Goal: Share content: Share content

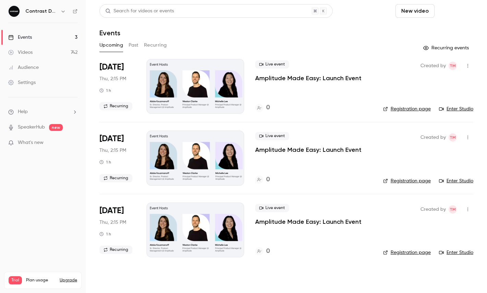
click at [448, 12] on button "Schedule" at bounding box center [455, 11] width 36 height 14
click at [441, 16] on div at bounding box center [243, 146] width 487 height 293
click at [435, 30] on div "Events" at bounding box center [286, 33] width 374 height 8
click at [464, 8] on button "Schedule" at bounding box center [455, 11] width 36 height 14
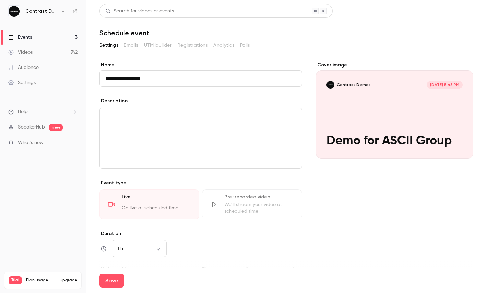
scroll to position [103, 0]
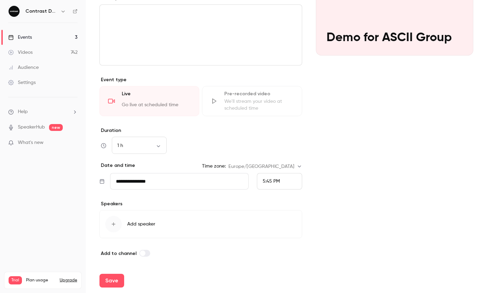
type input "**********"
click at [271, 182] on span "5:45 PM" at bounding box center [271, 181] width 17 height 5
click at [280, 154] on li "6:15 PM" at bounding box center [279, 149] width 45 height 18
click at [108, 281] on button "Save" at bounding box center [111, 281] width 25 height 14
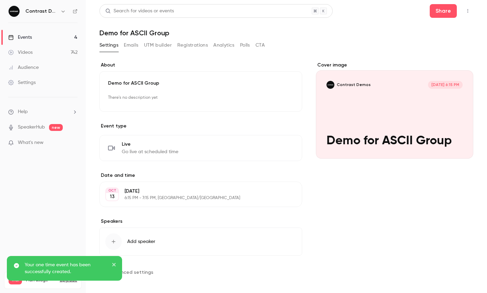
click at [465, 9] on icon "button" at bounding box center [467, 11] width 5 height 5
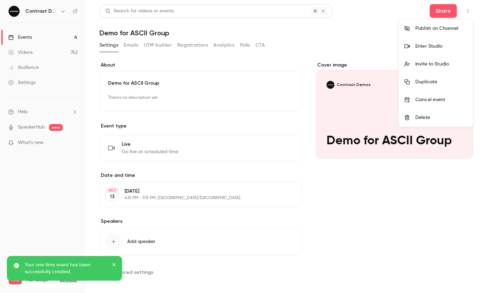
click at [432, 48] on div "Enter Studio" at bounding box center [441, 46] width 52 height 7
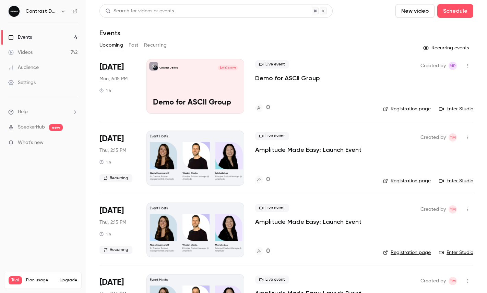
click at [63, 10] on icon "button" at bounding box center [62, 11] width 5 height 5
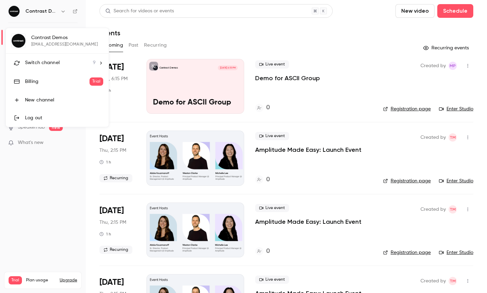
click at [37, 67] on li "Switch channel 9" at bounding box center [57, 63] width 103 height 18
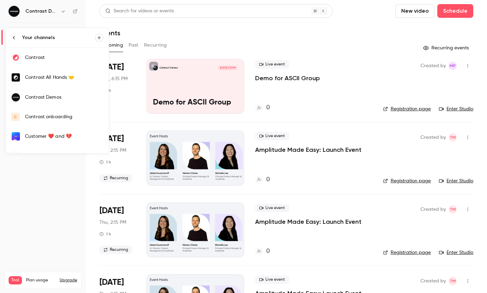
click at [54, 59] on div "Contrast" at bounding box center [64, 57] width 78 height 7
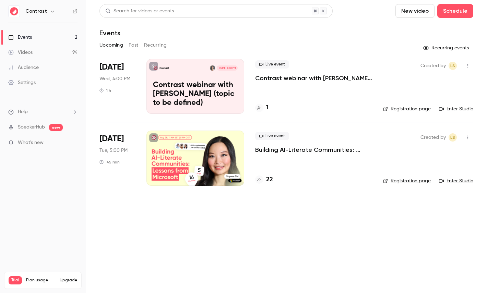
click at [29, 53] on div "Videos" at bounding box center [20, 52] width 24 height 7
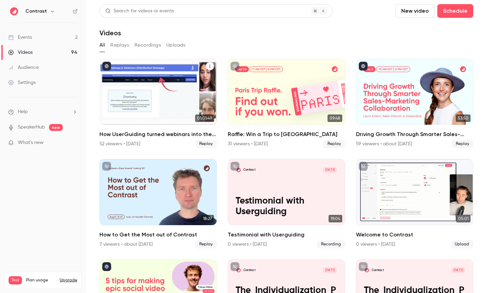
click at [136, 85] on div "How UserGuiding turned webinars into their #1 lead gen channel" at bounding box center [157, 92] width 117 height 66
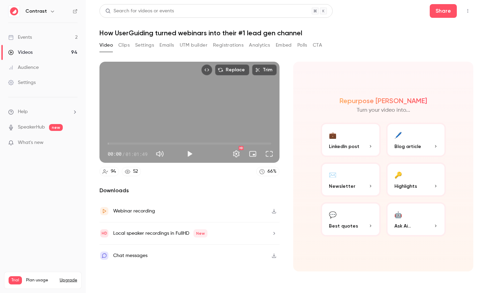
click at [149, 45] on button "Settings" at bounding box center [144, 45] width 19 height 11
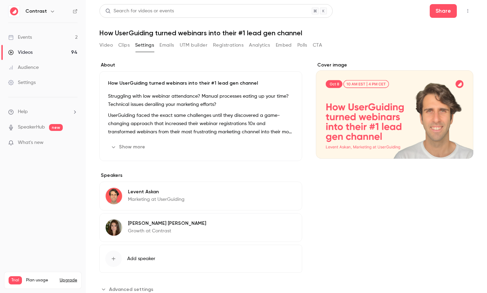
scroll to position [18, 0]
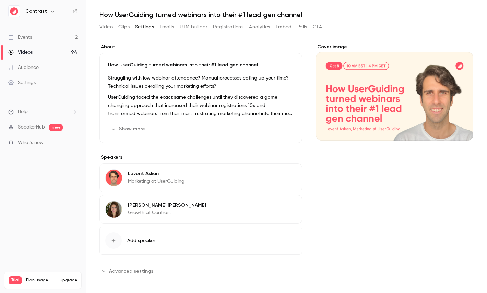
click at [130, 273] on span "Advanced settings" at bounding box center [131, 271] width 44 height 7
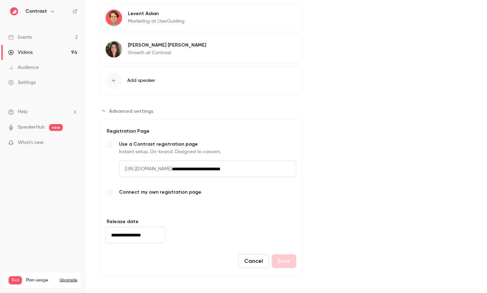
click at [287, 168] on input "**********" at bounding box center [234, 169] width 124 height 16
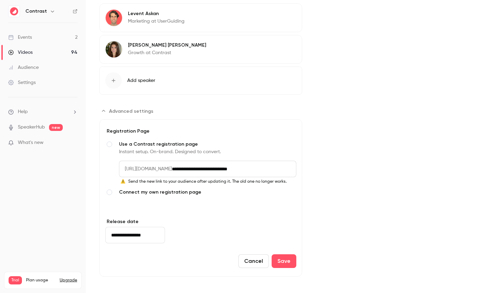
type input "**********"
click at [45, 77] on link "Settings" at bounding box center [43, 82] width 86 height 15
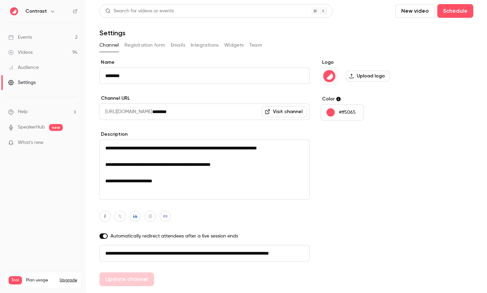
scroll to position [0, 39]
click at [183, 45] on button "Emails" at bounding box center [178, 45] width 14 height 11
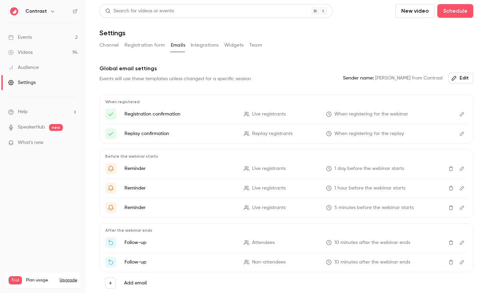
scroll to position [30, 0]
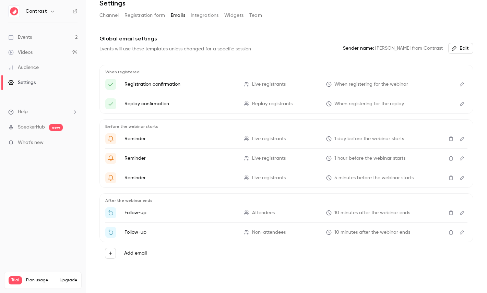
click at [460, 211] on icon "Edit" at bounding box center [461, 213] width 5 height 5
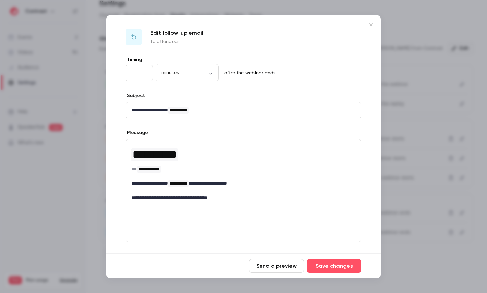
scroll to position [50, 0]
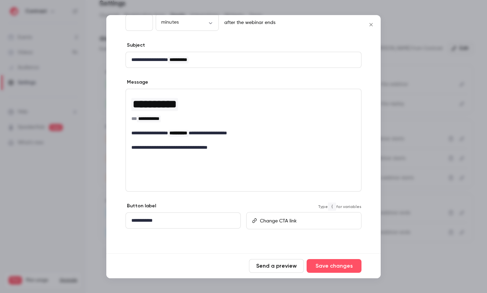
click at [271, 216] on div "editor" at bounding box center [309, 221] width 104 height 16
click at [60, 82] on div at bounding box center [243, 146] width 487 height 293
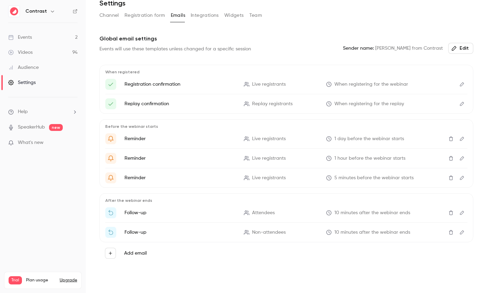
click at [57, 57] on link "Videos 94" at bounding box center [43, 52] width 86 height 15
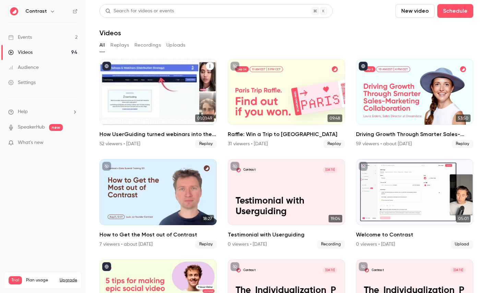
click at [147, 82] on div "How UserGuiding turned webinars into their #1 lead gen channel" at bounding box center [157, 92] width 117 height 66
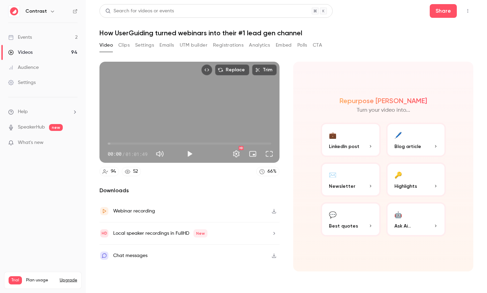
click at [128, 155] on span "01:01:49" at bounding box center [136, 154] width 22 height 7
drag, startPoint x: 128, startPoint y: 155, endPoint x: 145, endPoint y: 155, distance: 17.1
click at [145, 155] on span "01:01:49" at bounding box center [136, 154] width 22 height 7
click at [125, 43] on button "Clips" at bounding box center [123, 45] width 11 height 11
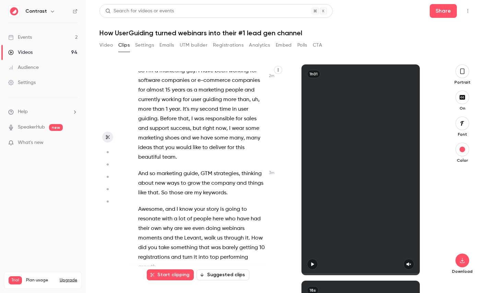
scroll to position [607, 0]
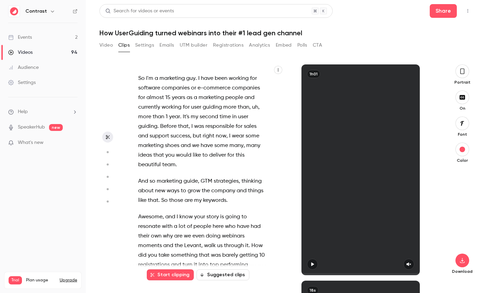
drag, startPoint x: 161, startPoint y: 263, endPoint x: 132, endPoint y: 171, distance: 96.9
click at [132, 171] on div "Hey everyone , welcome . Great to see so many of you here . Thank you for joini…" at bounding box center [207, 169] width 154 height 211
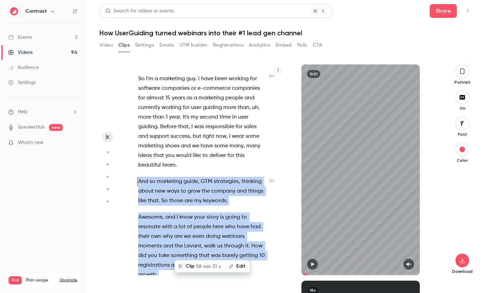
click at [213, 222] on span "here" at bounding box center [218, 227] width 11 height 10
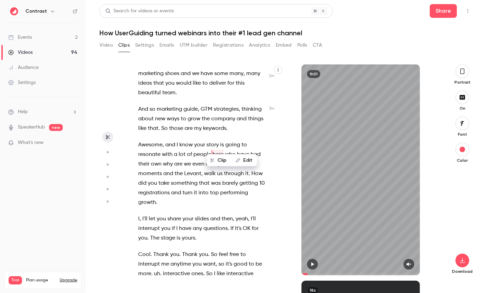
scroll to position [680, 0]
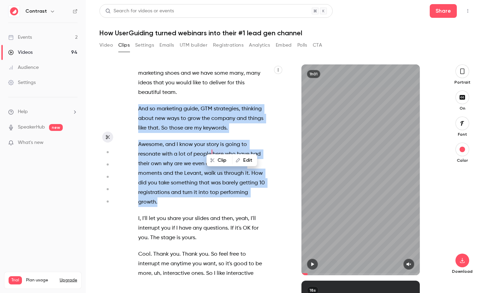
drag, startPoint x: 165, startPoint y: 193, endPoint x: 135, endPoint y: 100, distance: 98.0
click at [135, 100] on div "Hey everyone , welcome . Great to see so many of you here . Thank you for joini…" at bounding box center [205, 173] width 151 height 204
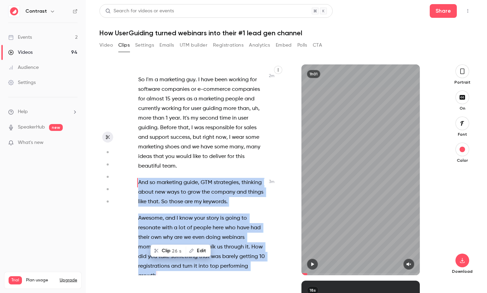
scroll to position [606, 0]
click at [169, 251] on button "Clip 26 s" at bounding box center [168, 250] width 34 height 11
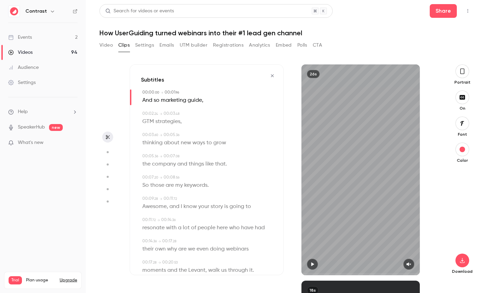
click at [464, 69] on icon "button" at bounding box center [462, 71] width 4 height 5
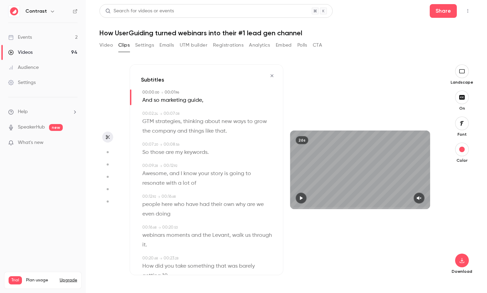
click at [463, 122] on icon "button" at bounding box center [462, 123] width 4 height 4
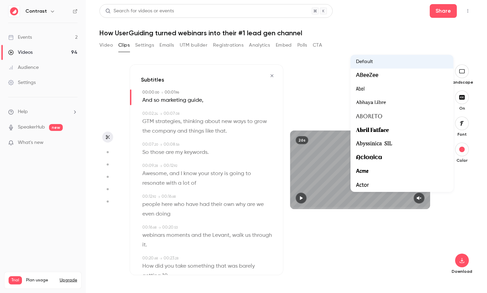
click at [457, 219] on div at bounding box center [243, 146] width 487 height 293
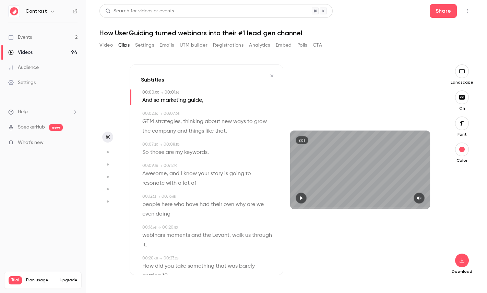
click at [217, 176] on span "story" at bounding box center [217, 174] width 12 height 10
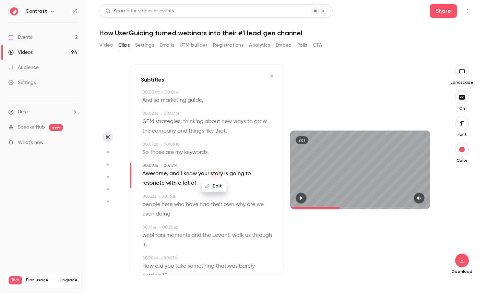
click at [107, 153] on icon "button" at bounding box center [107, 152] width 6 height 5
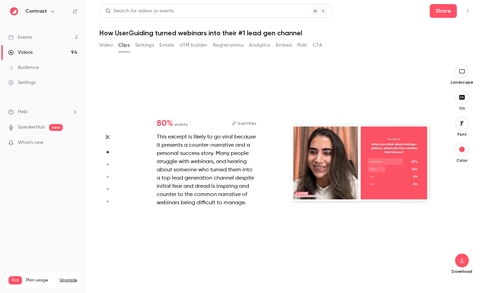
click at [107, 166] on icon "button" at bounding box center [107, 164] width 6 height 5
type input "***"
type input "*"
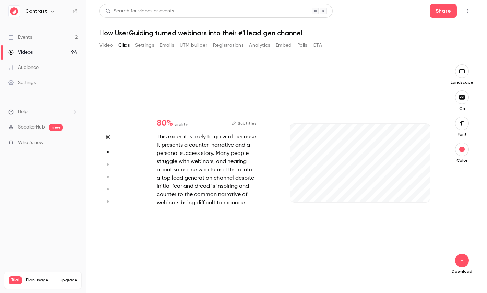
type input "***"
type input "*"
click at [107, 177] on circle "button" at bounding box center [108, 177] width 2 height 2
type input "***"
type input "*"
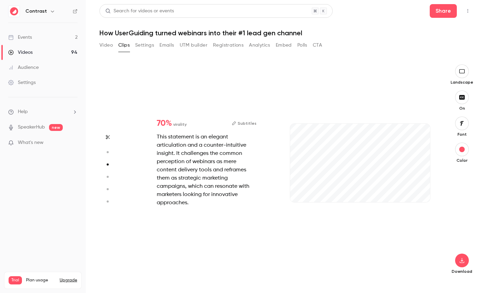
type input "***"
type input "*"
type input "***"
click at [107, 187] on icon "button" at bounding box center [107, 189] width 6 height 5
type input "***"
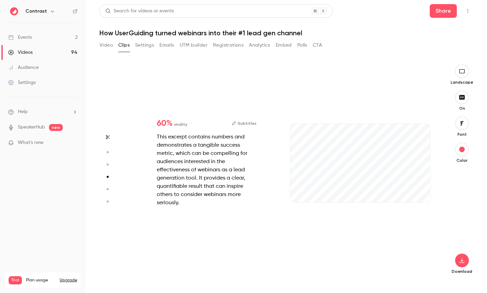
type input "***"
type input "*"
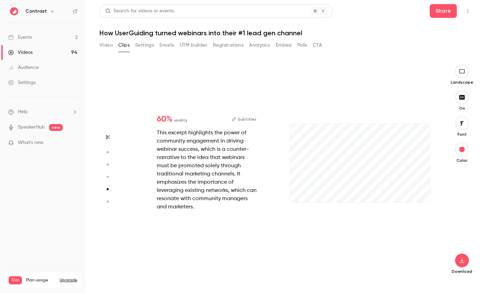
type input "***"
click at [107, 200] on icon "button" at bounding box center [107, 201] width 6 height 5
type input "***"
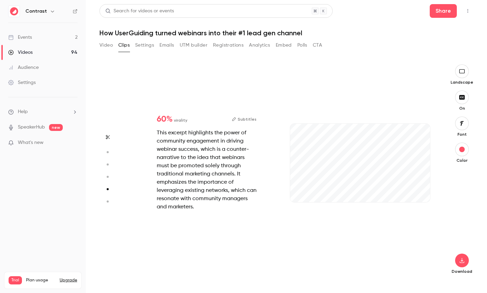
type input "*"
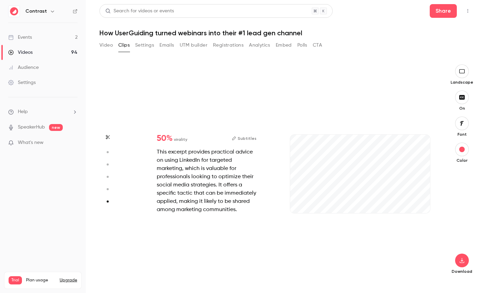
type input "*"
click at [107, 193] on button "button" at bounding box center [107, 189] width 11 height 11
type input "***"
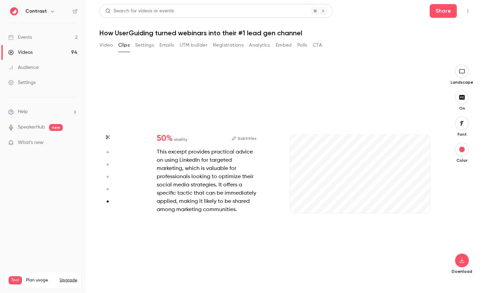
type input "*"
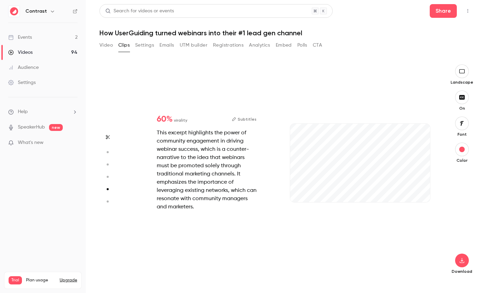
type input "***"
click at [108, 173] on button "button" at bounding box center [107, 176] width 11 height 11
type input "***"
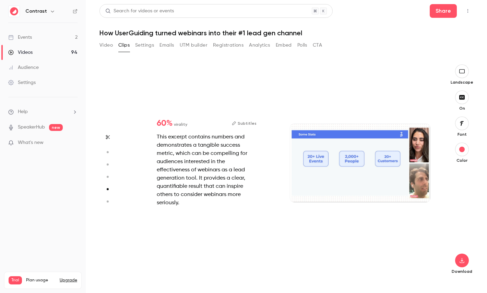
type input "***"
type input "*"
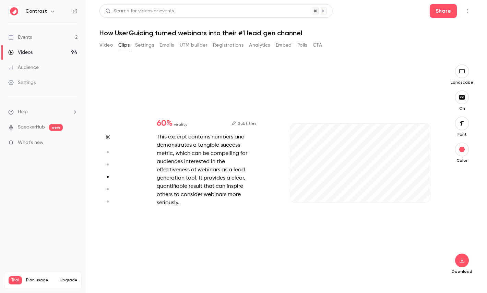
click at [109, 162] on icon "button" at bounding box center [107, 164] width 6 height 5
type input "***"
type input "*"
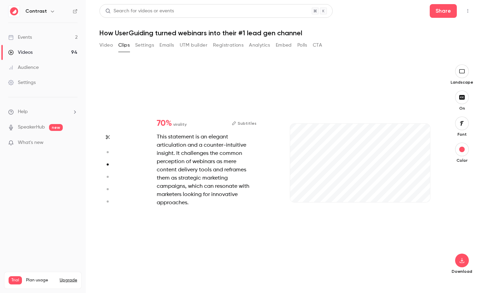
click at [107, 152] on circle "button" at bounding box center [108, 152] width 2 height 2
type input "***"
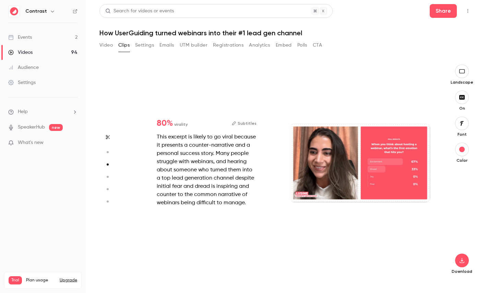
type input "***"
type input "*"
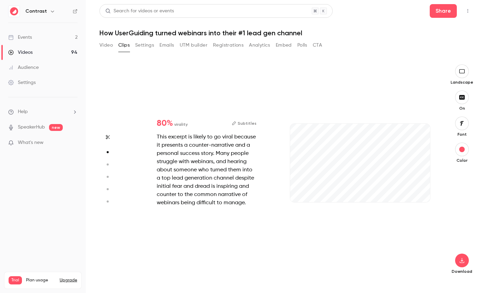
type input "*"
click at [107, 49] on button "Video" at bounding box center [105, 45] width 13 height 11
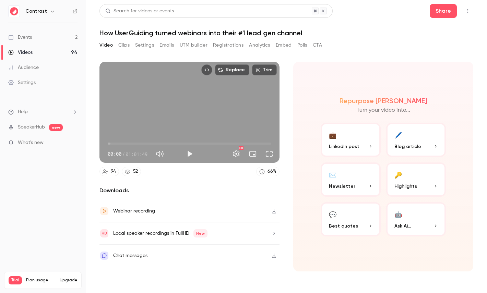
click at [129, 154] on span "01:01:49" at bounding box center [136, 154] width 22 height 7
drag, startPoint x: 129, startPoint y: 154, endPoint x: 146, endPoint y: 154, distance: 17.8
click at [146, 154] on span "01:01:49" at bounding box center [136, 154] width 22 height 7
click at [417, 188] on p "Highlights" at bounding box center [416, 186] width 44 height 7
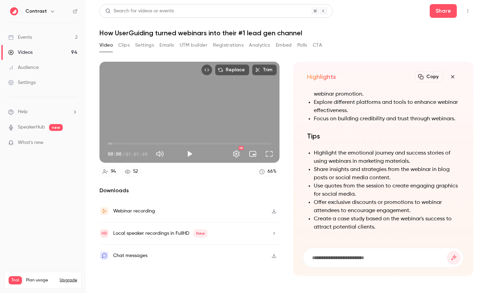
click at [343, 256] on input at bounding box center [378, 258] width 135 height 8
type input "**********"
click at [447, 251] on button "submit" at bounding box center [454, 258] width 14 height 14
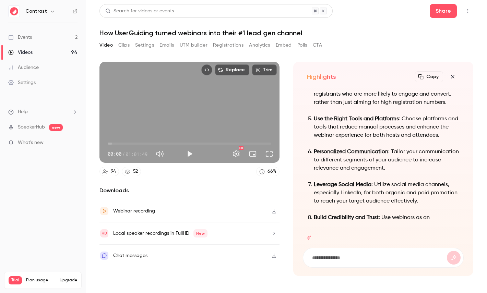
click at [455, 75] on icon "button" at bounding box center [452, 76] width 8 height 5
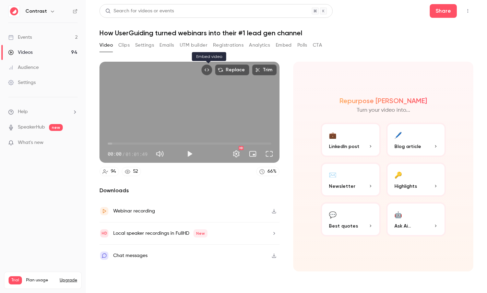
click at [204, 70] on button "Embed video" at bounding box center [206, 69] width 11 height 11
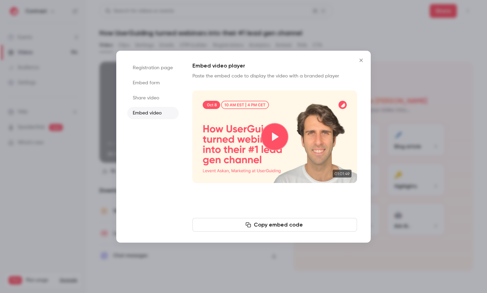
click at [142, 98] on li "Share video" at bounding box center [152, 98] width 51 height 12
click at [140, 108] on li "Embed video" at bounding box center [152, 113] width 51 height 12
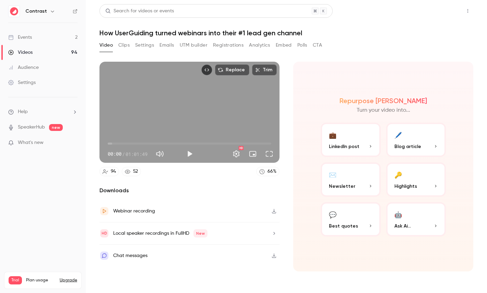
click at [447, 8] on button "Share" at bounding box center [443, 11] width 27 height 14
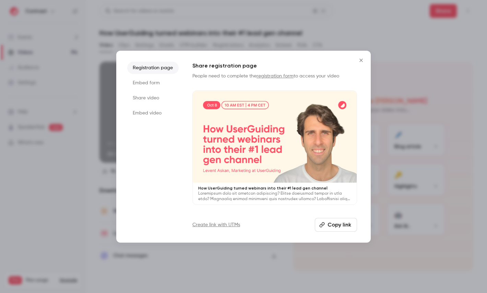
click at [147, 112] on li "Embed video" at bounding box center [152, 113] width 51 height 12
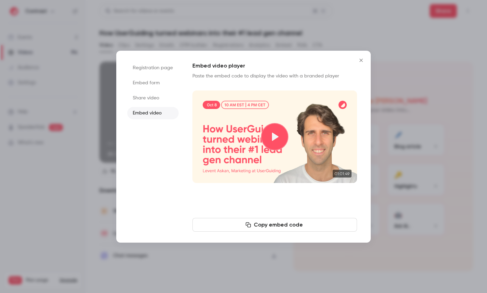
click at [147, 94] on li "Share video" at bounding box center [152, 98] width 51 height 12
click at [273, 225] on button "Copy link" at bounding box center [274, 225] width 165 height 14
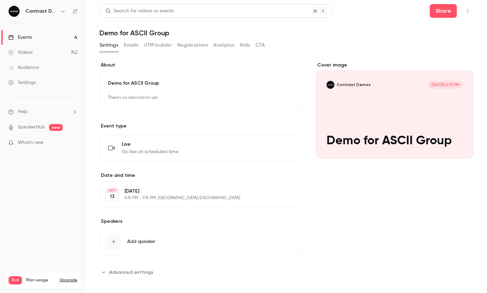
click at [53, 50] on link "Videos 742" at bounding box center [43, 52] width 86 height 15
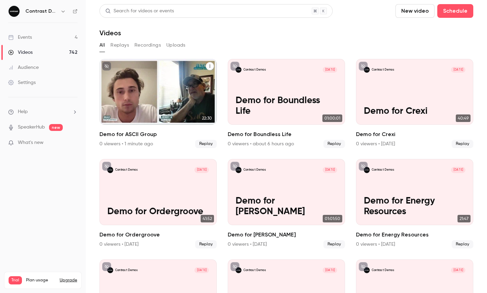
click at [209, 67] on icon "Demo for ASCII Group" at bounding box center [209, 66] width 1 height 3
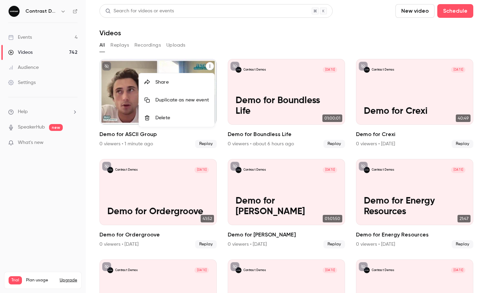
click at [192, 74] on li "Share" at bounding box center [176, 82] width 75 height 18
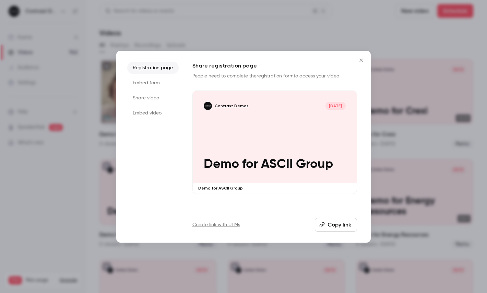
click at [150, 97] on li "Share video" at bounding box center [152, 98] width 51 height 12
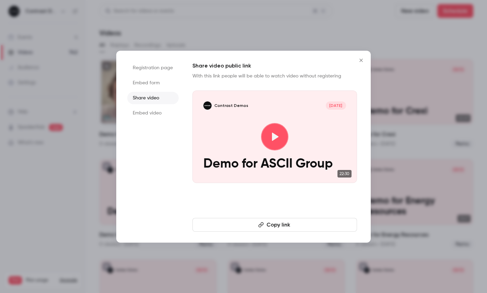
click at [227, 219] on button "Copy link" at bounding box center [274, 225] width 165 height 14
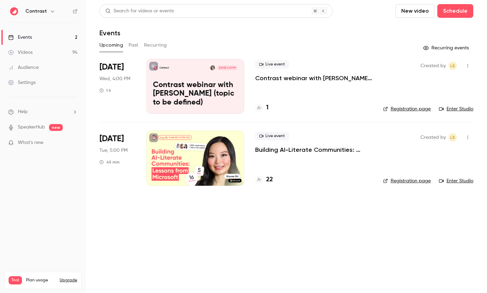
click at [50, 13] on icon "button" at bounding box center [52, 11] width 5 height 5
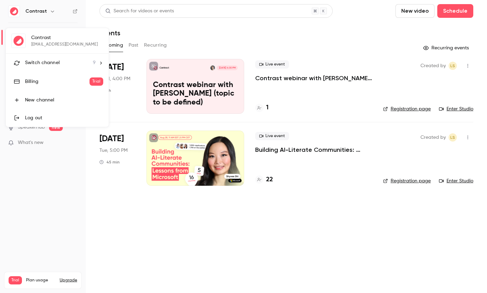
click at [52, 67] on li "Switch channel 9" at bounding box center [57, 63] width 103 height 18
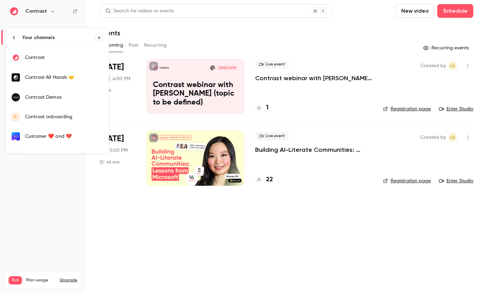
click at [51, 102] on link "Contrast Demos" at bounding box center [57, 97] width 103 height 20
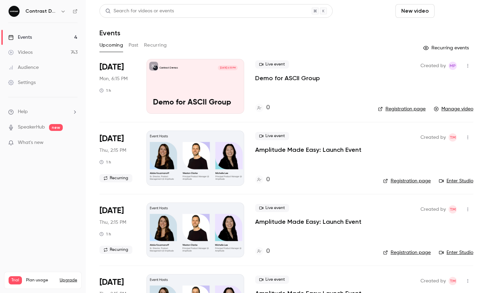
click at [447, 12] on button "Schedule" at bounding box center [455, 11] width 36 height 14
click at [424, 33] on div "One time event" at bounding box center [441, 29] width 52 height 7
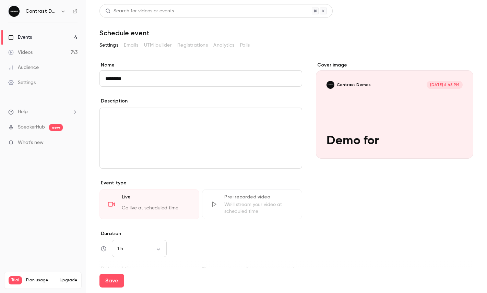
paste input "*********"
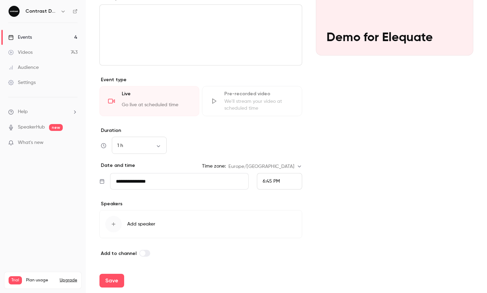
type input "**********"
click at [300, 184] on div "6:45 PM" at bounding box center [279, 181] width 45 height 16
click at [274, 135] on li "7:00 PM" at bounding box center [279, 131] width 45 height 18
click at [112, 284] on button "Save" at bounding box center [111, 281] width 25 height 14
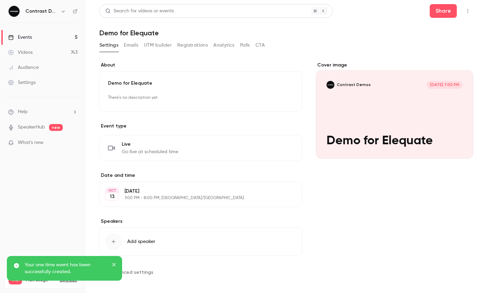
click at [470, 12] on icon "button" at bounding box center [467, 11] width 5 height 5
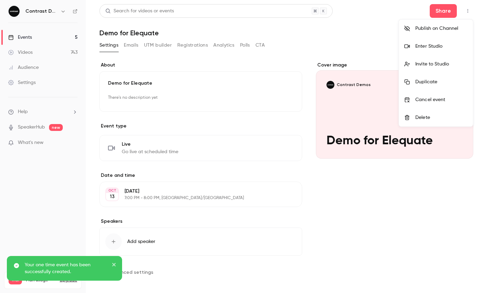
click at [431, 48] on div "Enter Studio" at bounding box center [441, 46] width 52 height 7
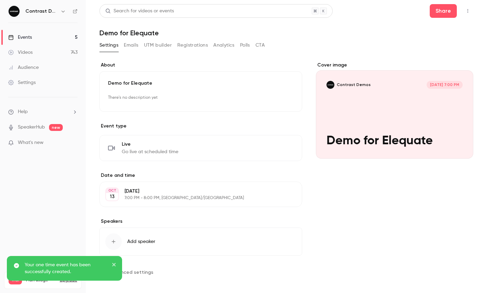
click at [467, 14] on button "button" at bounding box center [467, 10] width 11 height 11
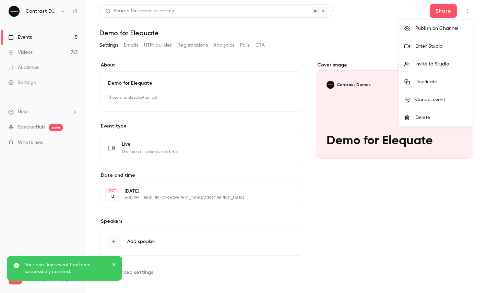
click at [414, 48] on div at bounding box center [409, 46] width 11 height 5
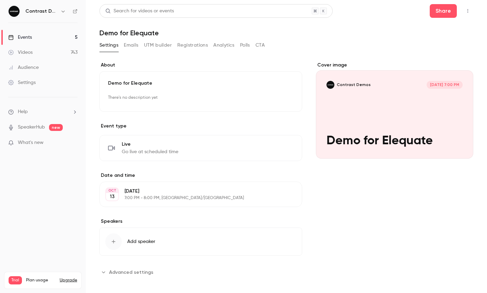
click at [468, 12] on icon "button" at bounding box center [467, 11] width 5 height 5
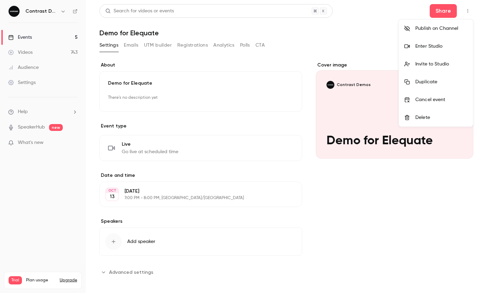
click at [423, 44] on div "Enter Studio" at bounding box center [441, 46] width 52 height 7
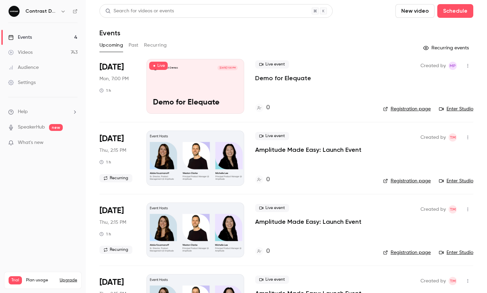
click at [64, 11] on icon "button" at bounding box center [62, 11] width 5 height 5
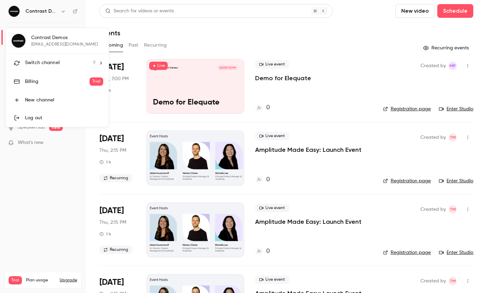
click at [53, 56] on li "Switch channel 9" at bounding box center [57, 63] width 103 height 18
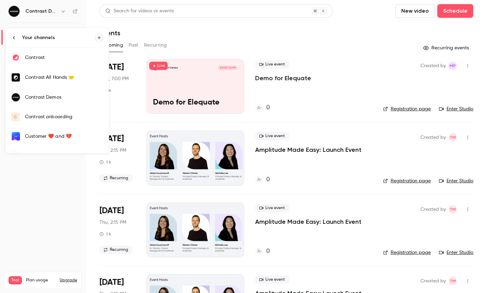
click at [62, 54] on link "Contrast" at bounding box center [57, 58] width 103 height 20
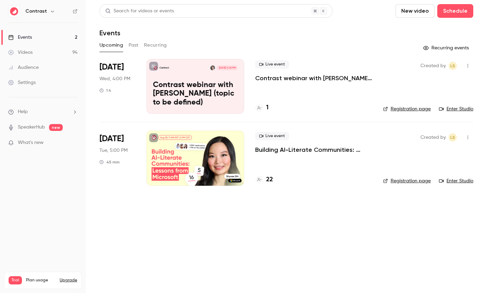
click at [29, 52] on div "Videos" at bounding box center [20, 52] width 24 height 7
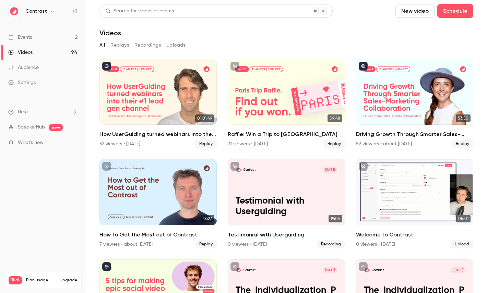
click at [40, 34] on link "Events 2" at bounding box center [43, 37] width 86 height 15
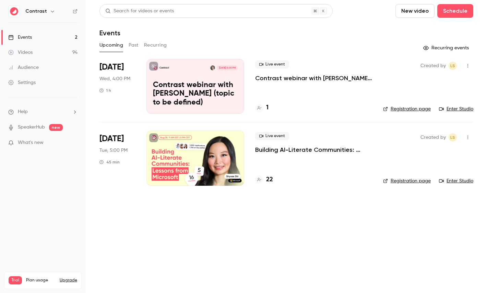
click at [200, 86] on p "Contrast webinar with [PERSON_NAME] (topic to be defined)" at bounding box center [195, 94] width 85 height 26
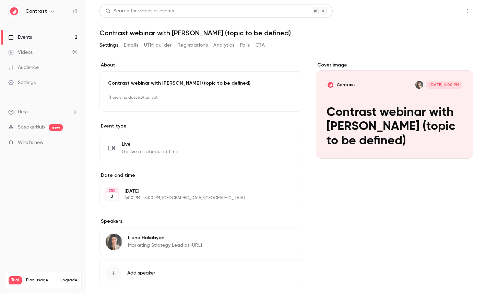
click at [447, 13] on button "Share" at bounding box center [443, 11] width 27 height 14
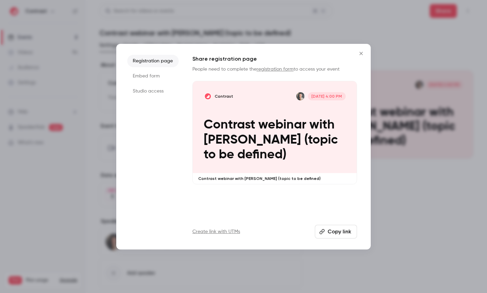
click at [147, 77] on li "Embed form" at bounding box center [152, 76] width 51 height 12
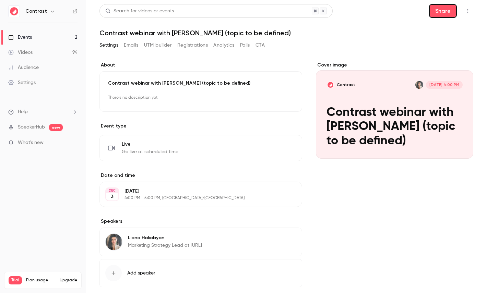
click at [45, 53] on link "Videos 94" at bounding box center [43, 52] width 86 height 15
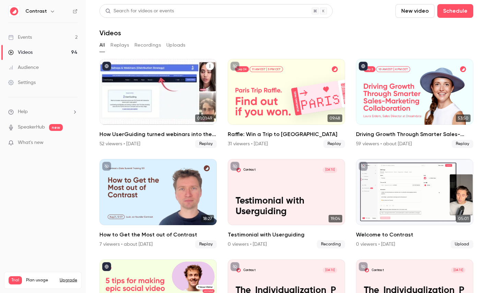
click at [132, 82] on div "How UserGuiding turned webinars into their #1 lead gen channel" at bounding box center [157, 92] width 117 height 66
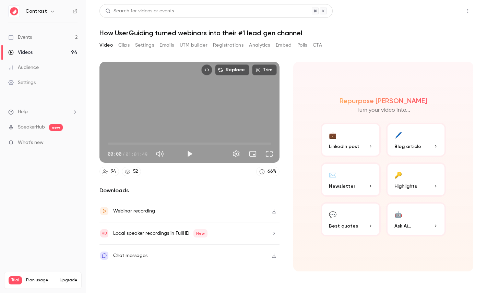
click at [444, 11] on button "Share" at bounding box center [443, 11] width 27 height 14
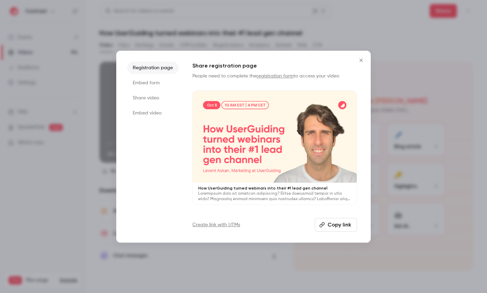
click at [148, 110] on li "Embed video" at bounding box center [152, 113] width 51 height 12
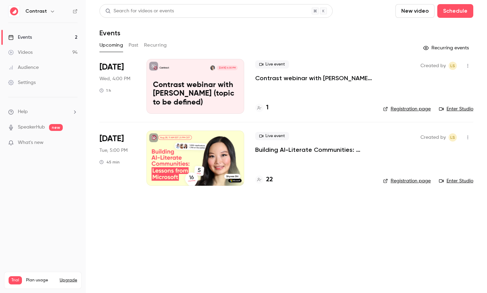
click at [156, 91] on p "Contrast webinar with [PERSON_NAME] (topic to be defined)" at bounding box center [195, 94] width 85 height 26
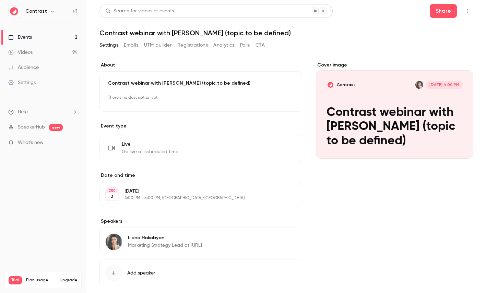
scroll to position [37, 0]
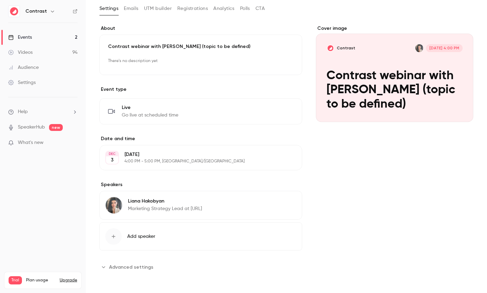
click at [131, 267] on span "Advanced settings" at bounding box center [131, 267] width 44 height 7
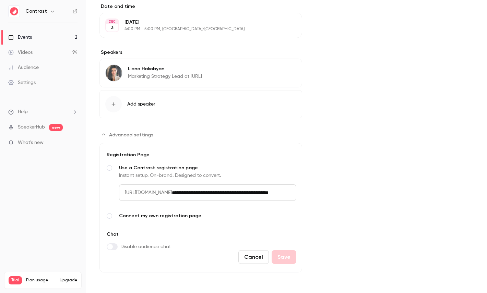
click at [108, 218] on span "Advanced settings" at bounding box center [109, 215] width 5 height 5
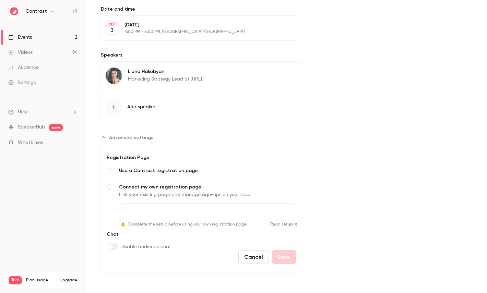
scroll to position [166, 0]
click at [155, 211] on input "Connect my own registration page Link your existing page and manage sign-ups on…" at bounding box center [207, 212] width 177 height 16
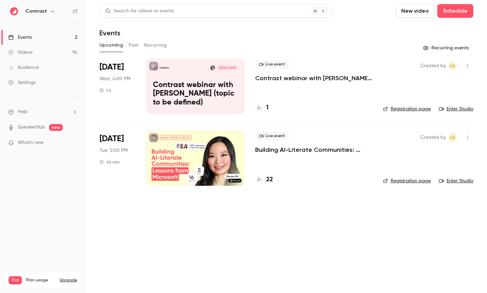
click at [39, 49] on link "Videos 94" at bounding box center [43, 52] width 86 height 15
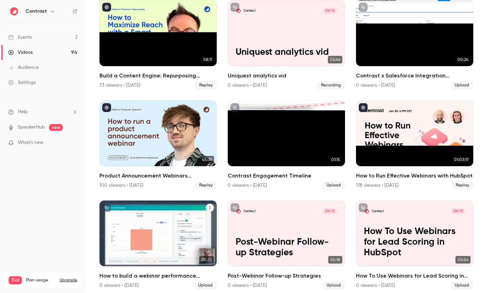
scroll to position [437, 0]
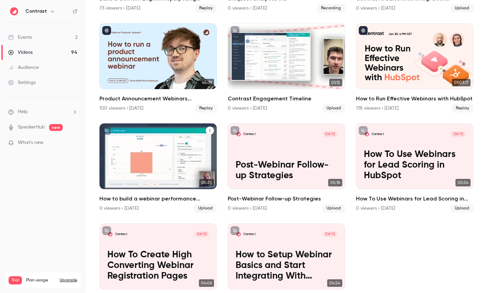
click at [156, 158] on p "How to build a webinar performance dashboard in HubSpot" at bounding box center [157, 165] width 101 height 32
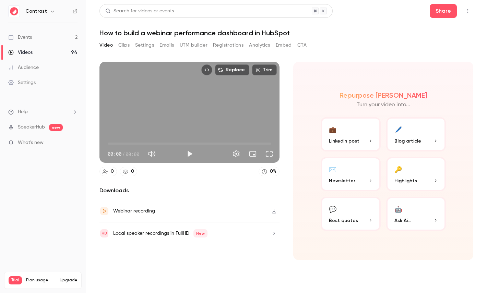
click at [127, 46] on button "Clips" at bounding box center [123, 45] width 11 height 11
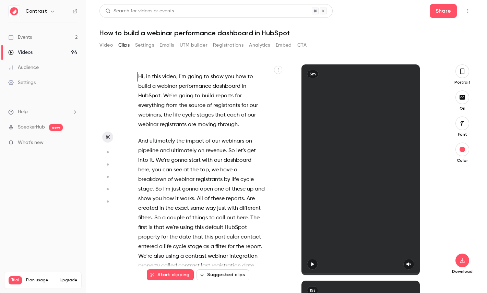
click at [279, 71] on icon "button" at bounding box center [278, 70] width 4 height 4
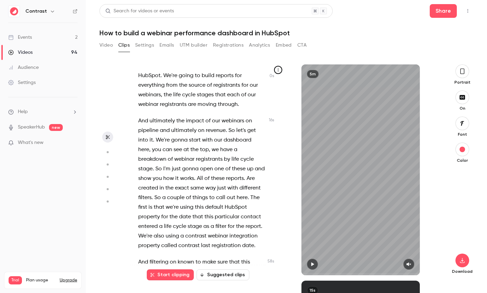
scroll to position [24, 0]
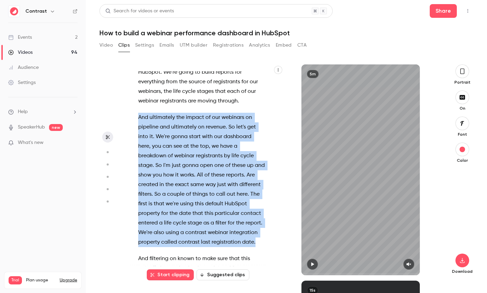
drag, startPoint x: 258, startPoint y: 242, endPoint x: 132, endPoint y: 115, distance: 178.4
click at [132, 115] on div "Hi , in this video , I'm going to show you how to build a webinar performance d…" at bounding box center [205, 173] width 151 height 204
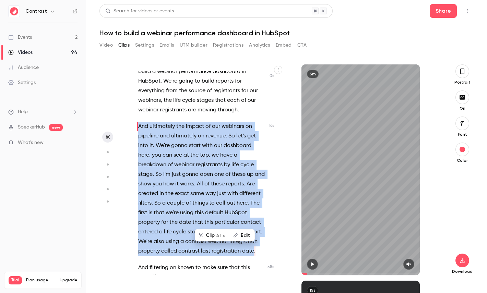
scroll to position [0, 0]
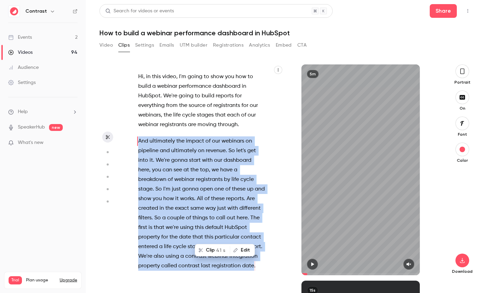
click at [217, 248] on button "Clip 41 s" at bounding box center [212, 250] width 34 height 11
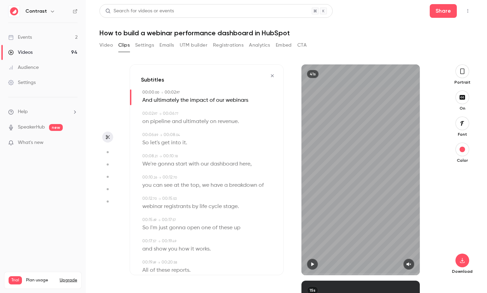
click at [459, 72] on button "button" at bounding box center [462, 71] width 14 height 14
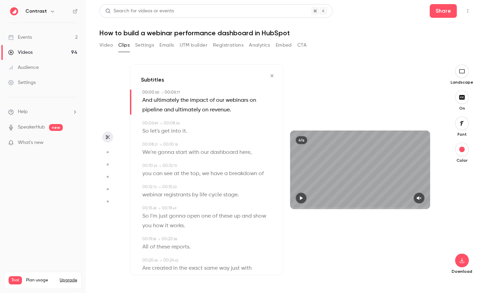
click at [464, 125] on icon "button" at bounding box center [462, 123] width 8 height 5
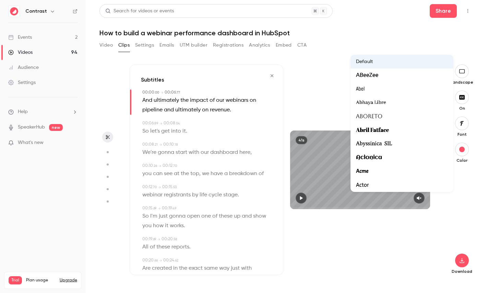
click at [468, 209] on div at bounding box center [243, 146] width 487 height 293
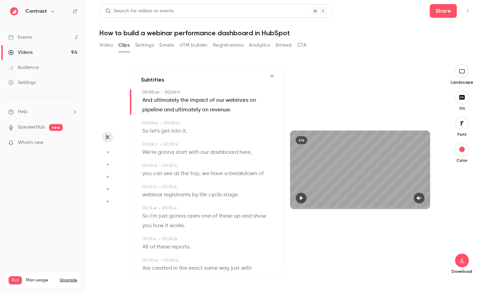
click at [220, 156] on span "dashboard" at bounding box center [224, 153] width 28 height 10
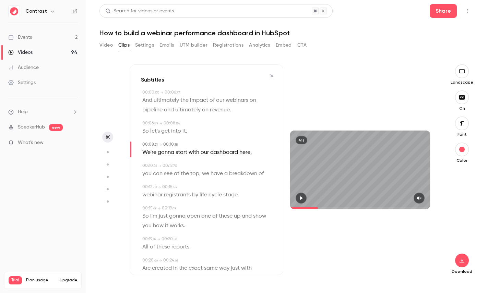
click at [107, 152] on circle "button" at bounding box center [108, 152] width 2 height 2
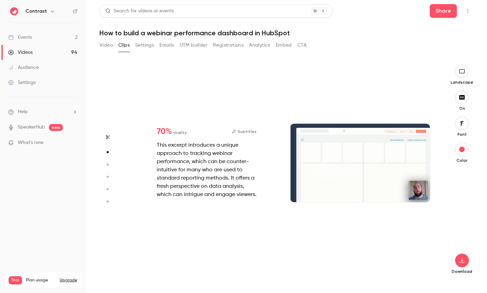
click at [109, 165] on icon "button" at bounding box center [107, 164] width 6 height 5
type input "***"
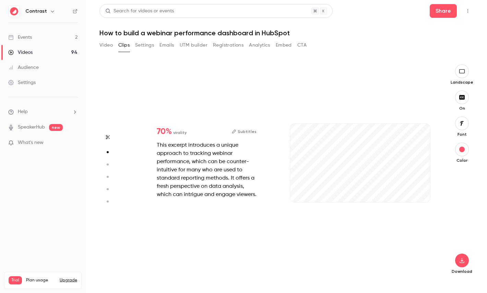
type input "*"
type input "***"
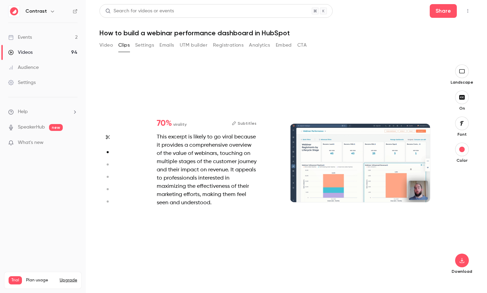
type input "*"
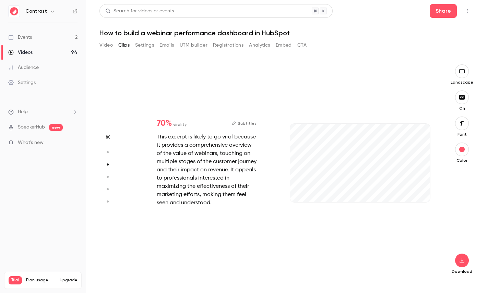
type input "***"
click at [107, 175] on icon "button" at bounding box center [107, 177] width 6 height 5
type input "***"
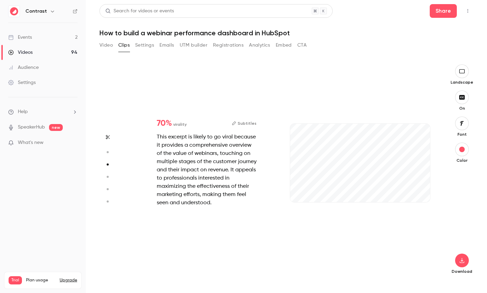
type input "*"
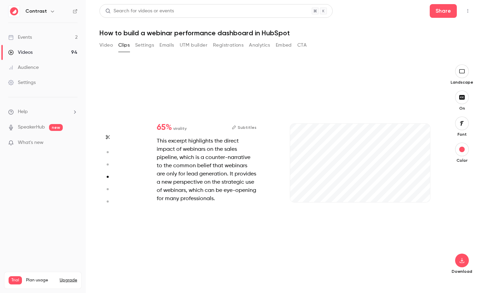
type input "***"
click at [107, 190] on circle "button" at bounding box center [108, 189] width 2 height 2
type input "***"
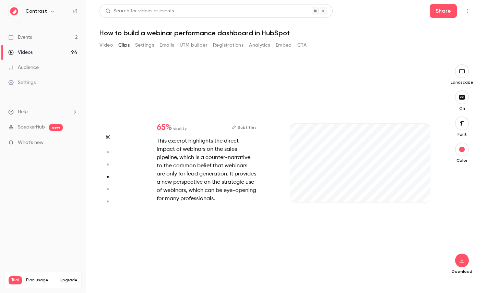
type input "*"
type input "***"
click at [109, 205] on button "button" at bounding box center [107, 201] width 11 height 11
type input "***"
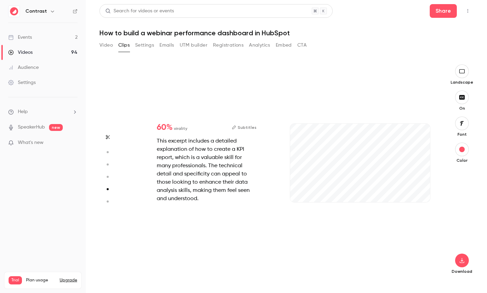
type input "***"
type input "*"
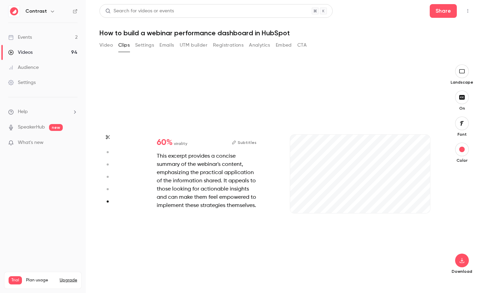
type input "***"
click at [108, 193] on button "button" at bounding box center [107, 189] width 11 height 11
type input "***"
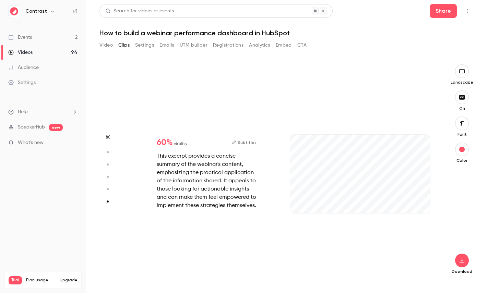
type input "*"
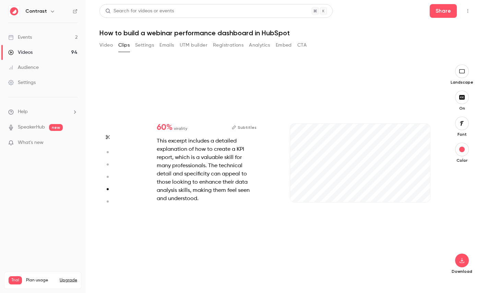
click at [108, 179] on icon "button" at bounding box center [107, 177] width 6 height 5
type input "***"
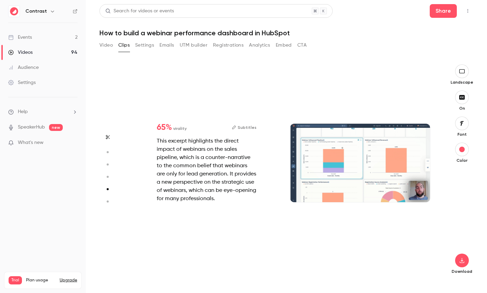
type input "***"
type input "*"
click at [109, 168] on button "button" at bounding box center [107, 164] width 11 height 11
type input "***"
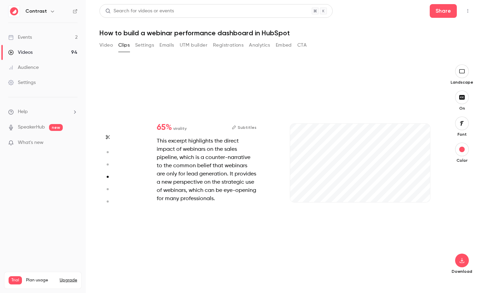
type input "***"
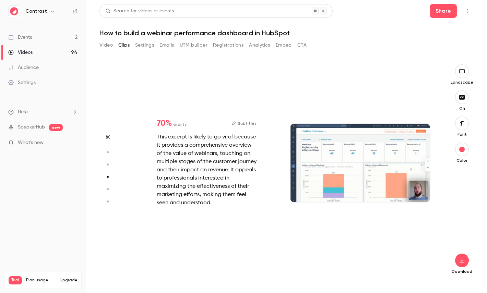
type input "***"
type input "*"
click at [108, 154] on icon "button" at bounding box center [107, 152] width 6 height 5
type input "***"
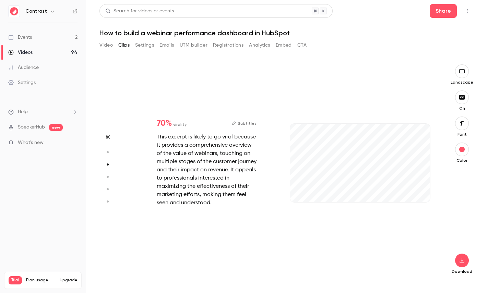
type input "***"
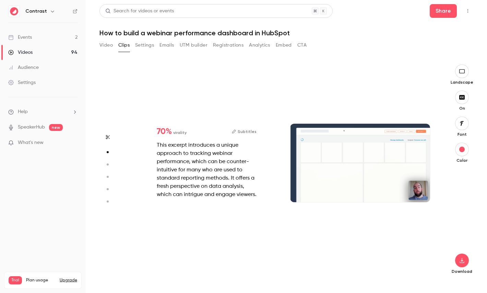
type input "*"
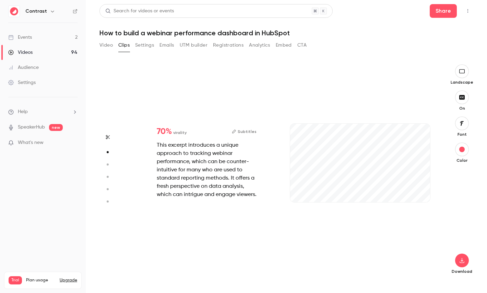
type input "***"
type input "****"
click at [463, 71] on icon "button" at bounding box center [462, 71] width 8 height 5
type input "***"
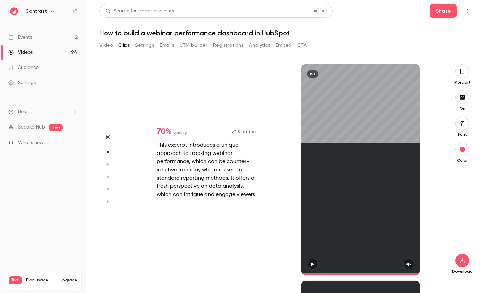
type input "****"
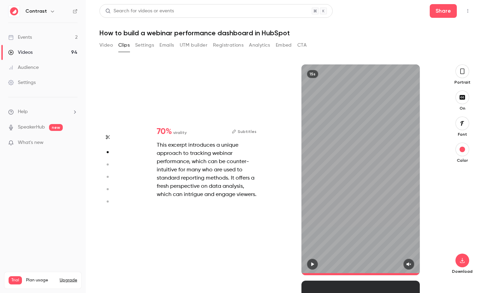
click at [104, 141] on button "button" at bounding box center [107, 137] width 11 height 11
type input "***"
type input "****"
type input "***"
type input "*"
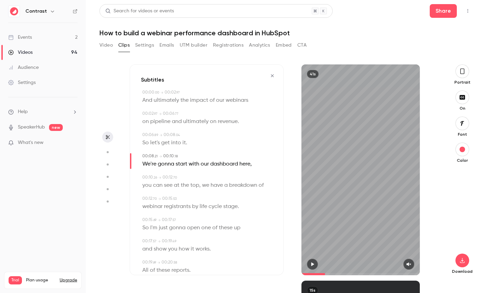
scroll to position [0, 0]
click at [42, 36] on link "Events 2" at bounding box center [43, 37] width 86 height 15
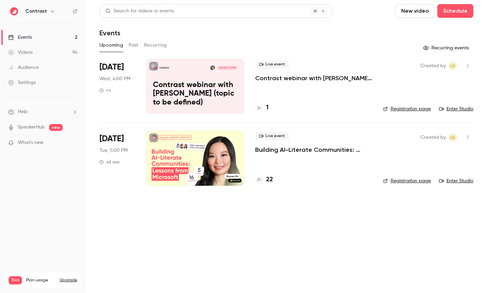
click at [31, 52] on div "Videos" at bounding box center [20, 52] width 24 height 7
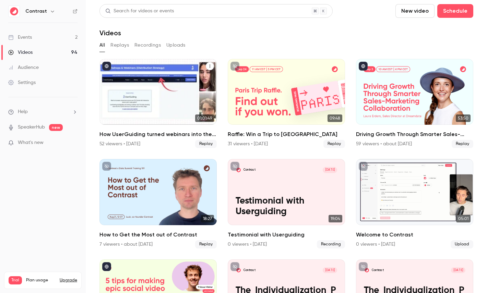
click at [136, 89] on div "How UserGuiding turned webinars into their #1 lead gen channel" at bounding box center [157, 92] width 117 height 66
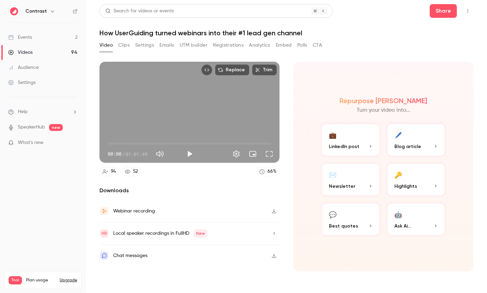
click at [168, 238] on div "Local speaker recordings in FullHD New" at bounding box center [189, 234] width 180 height 22
click at [129, 154] on span "01:01:49" at bounding box center [136, 154] width 22 height 7
drag, startPoint x: 129, startPoint y: 154, endPoint x: 150, endPoint y: 154, distance: 20.9
click at [150, 154] on div "00:00 / 01:01:49" at bounding box center [145, 153] width 75 height 11
click at [415, 175] on button "🔑 Highlights" at bounding box center [416, 180] width 60 height 34
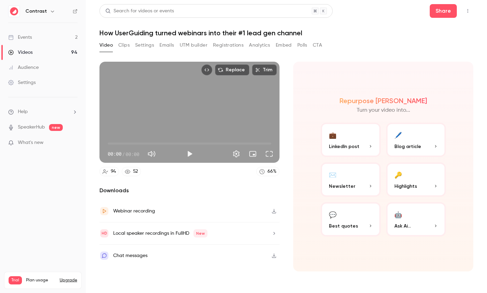
click at [428, 174] on button "🔑 Highlights" at bounding box center [416, 180] width 60 height 34
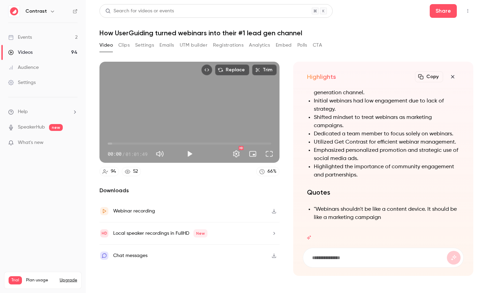
click at [452, 74] on icon "button" at bounding box center [452, 76] width 8 height 5
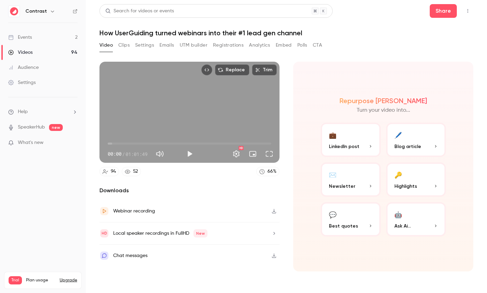
click at [211, 69] on button "Embed video" at bounding box center [206, 69] width 11 height 11
click at [74, 12] on icon at bounding box center [75, 11] width 5 height 5
click at [22, 80] on div "Settings" at bounding box center [21, 82] width 27 height 7
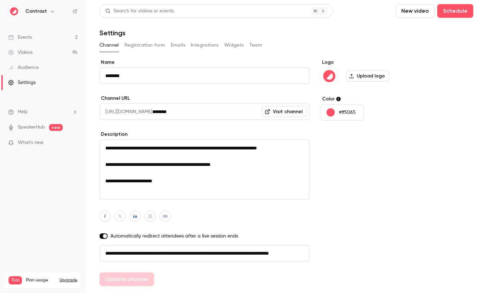
click at [152, 46] on button "Registration form" at bounding box center [144, 45] width 41 height 11
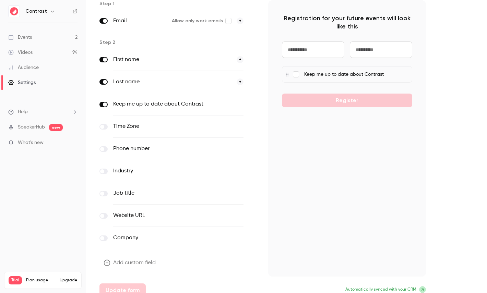
scroll to position [67, 0]
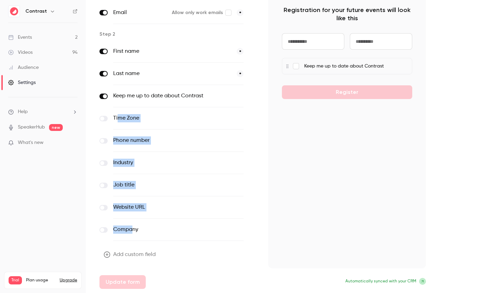
drag, startPoint x: 118, startPoint y: 118, endPoint x: 132, endPoint y: 231, distance: 113.7
click at [132, 231] on div "First name * Last name * Keep me up to date about Contrast optional Time Zone o…" at bounding box center [178, 140] width 158 height 201
click at [132, 253] on button "Add custom field" at bounding box center [130, 255] width 62 height 14
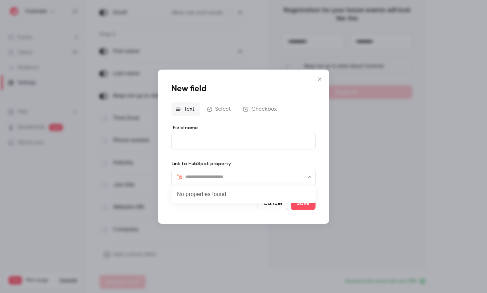
click at [231, 176] on input "text" at bounding box center [247, 177] width 125 height 8
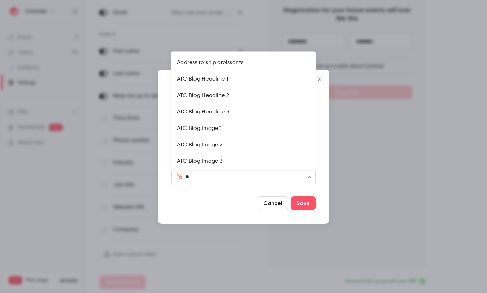
type input "***"
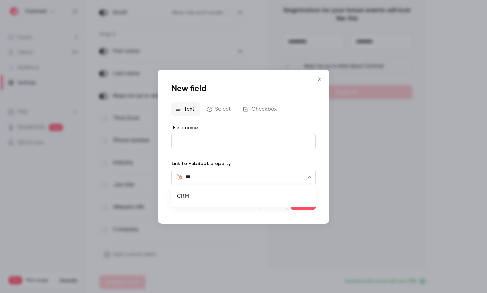
click at [194, 197] on li "CRM" at bounding box center [243, 196] width 144 height 16
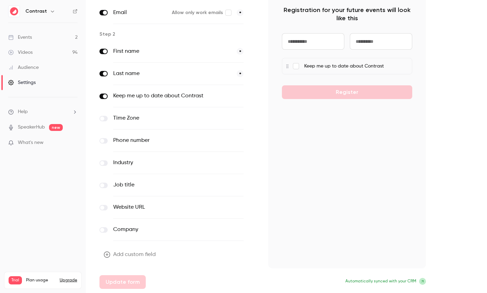
scroll to position [0, 0]
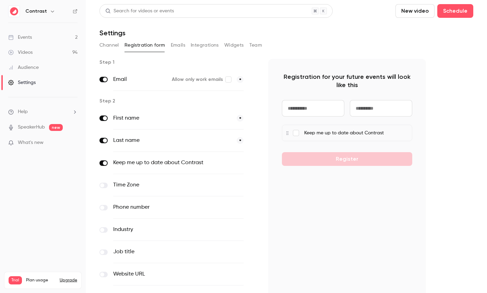
click at [179, 47] on button "Emails" at bounding box center [178, 45] width 14 height 11
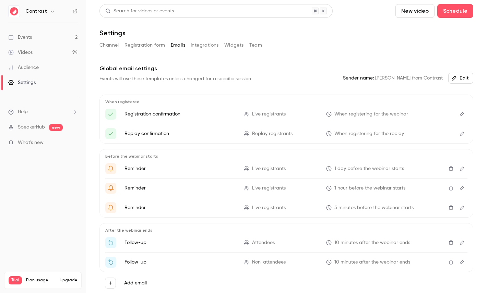
scroll to position [30, 0]
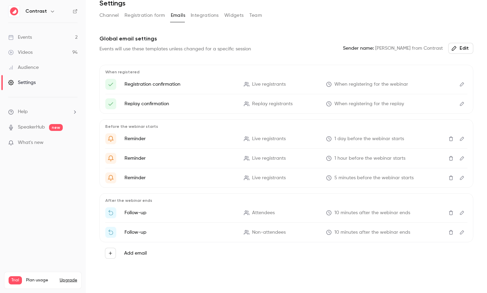
click at [460, 88] on button "Edit" at bounding box center [461, 84] width 11 height 11
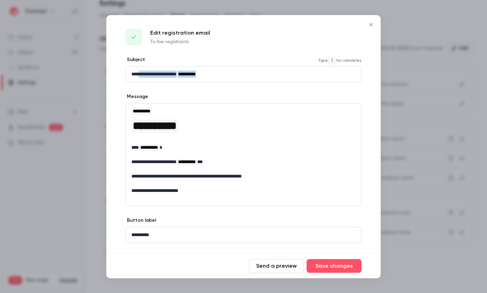
drag, startPoint x: 142, startPoint y: 70, endPoint x: 242, endPoint y: 71, distance: 100.1
click at [242, 71] on p "**********" at bounding box center [243, 74] width 224 height 7
click at [393, 94] on div at bounding box center [243, 146] width 487 height 293
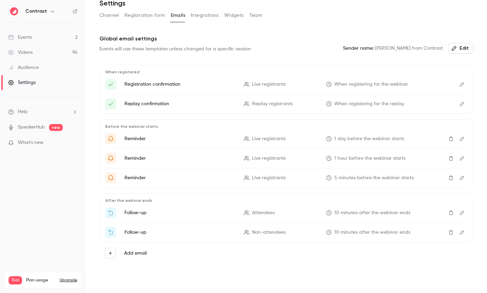
click at [207, 17] on button "Integrations" at bounding box center [205, 15] width 28 height 11
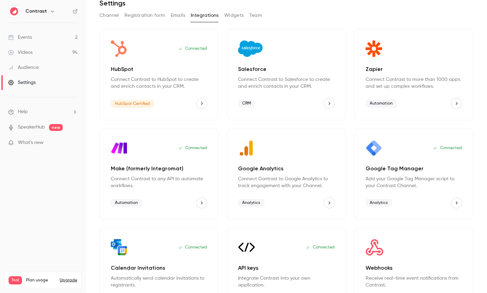
click at [257, 13] on button "Team" at bounding box center [255, 15] width 13 height 11
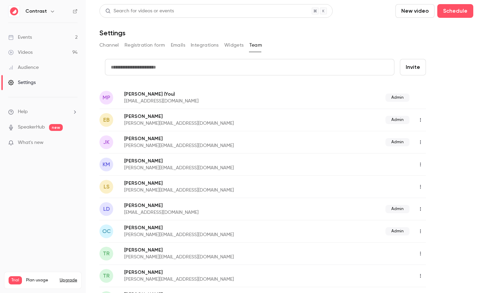
click at [42, 67] on link "Audience" at bounding box center [43, 67] width 86 height 15
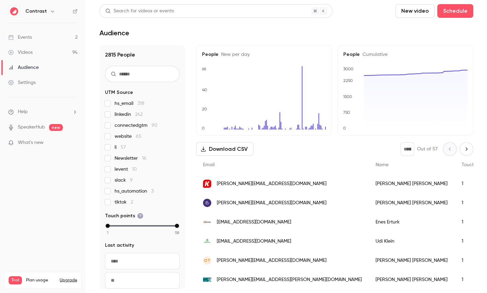
click at [369, 187] on div "Amanda Martin" at bounding box center [412, 183] width 86 height 19
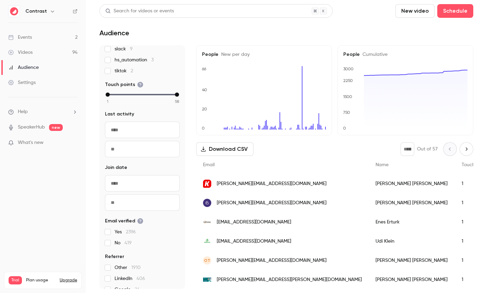
scroll to position [141, 0]
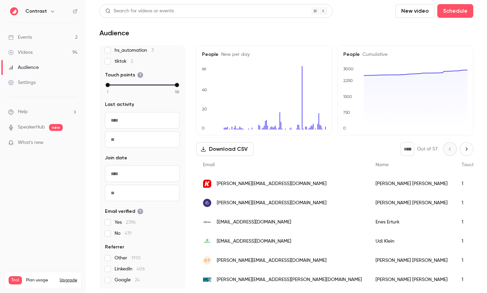
click at [41, 57] on link "Videos 94" at bounding box center [43, 52] width 86 height 15
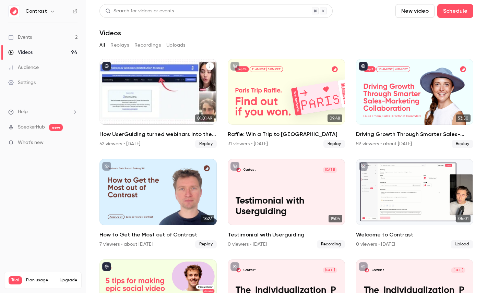
click at [171, 73] on div "How UserGuiding turned webinars into their #1 lead gen channel" at bounding box center [157, 92] width 117 height 66
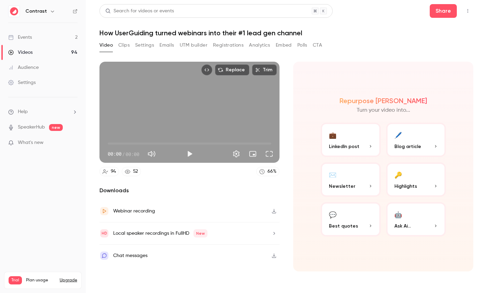
click at [219, 44] on button "Registrations" at bounding box center [228, 45] width 31 height 11
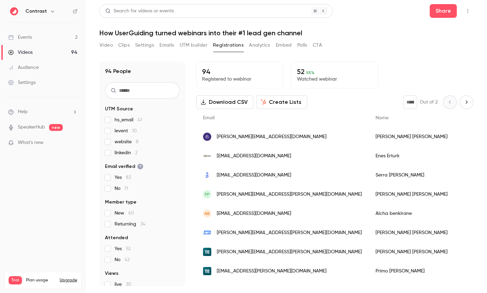
scroll to position [43, 0]
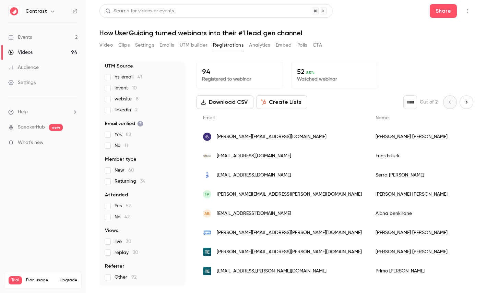
click at [269, 105] on button "Create Lists" at bounding box center [281, 102] width 51 height 14
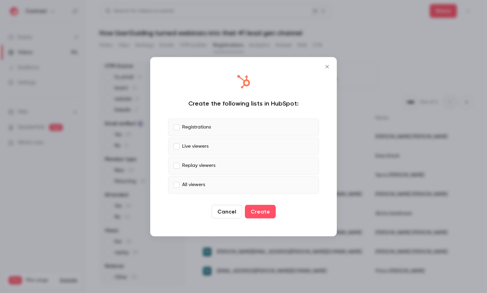
click at [203, 159] on label "Replay viewers" at bounding box center [243, 166] width 151 height 18
click at [203, 185] on p "All viewers" at bounding box center [193, 184] width 23 height 7
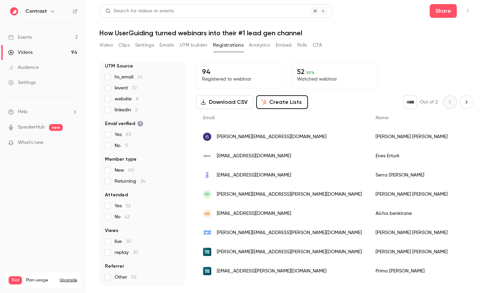
click at [263, 48] on button "Analytics" at bounding box center [259, 45] width 21 height 11
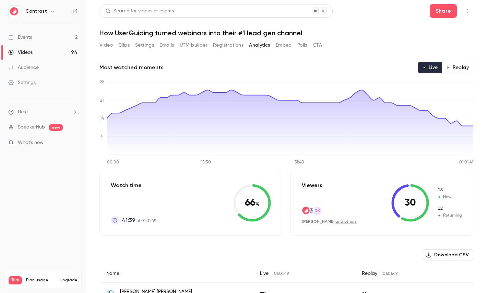
click at [453, 67] on button "Replay" at bounding box center [457, 68] width 31 height 12
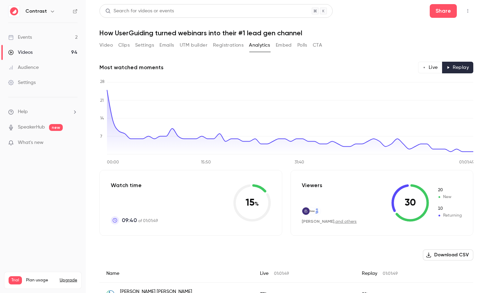
click at [299, 44] on button "Polls" at bounding box center [302, 45] width 10 height 11
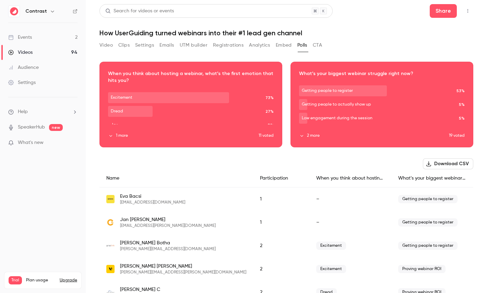
click at [320, 43] on button "CTA" at bounding box center [317, 45] width 9 height 11
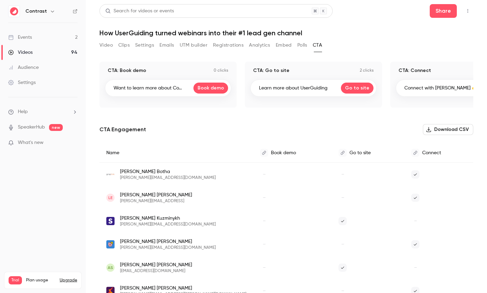
click at [25, 83] on div "Settings" at bounding box center [21, 82] width 27 height 7
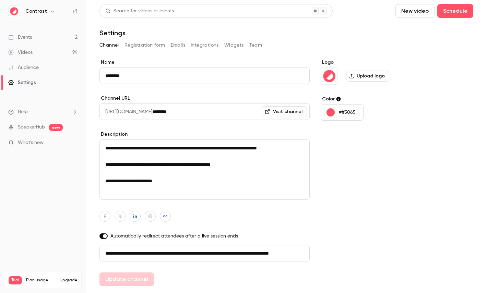
click at [227, 40] on button "Widgets" at bounding box center [234, 45] width 20 height 11
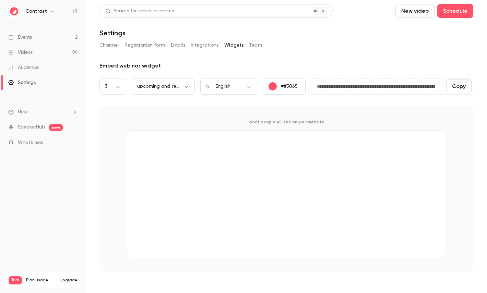
click at [214, 40] on button "Integrations" at bounding box center [205, 45] width 28 height 11
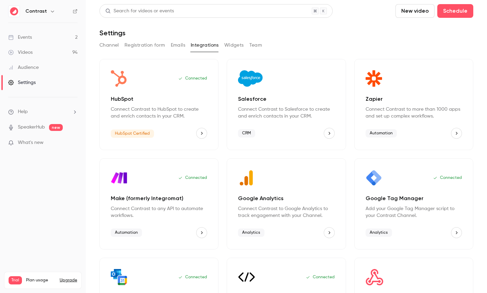
scroll to position [44, 0]
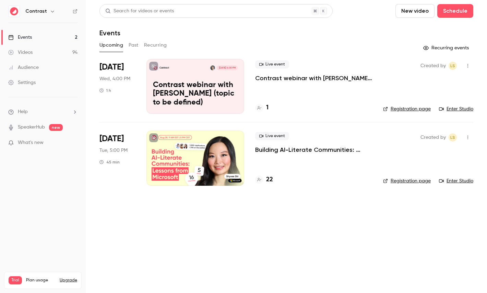
click at [51, 12] on icon "button" at bounding box center [52, 11] width 5 height 5
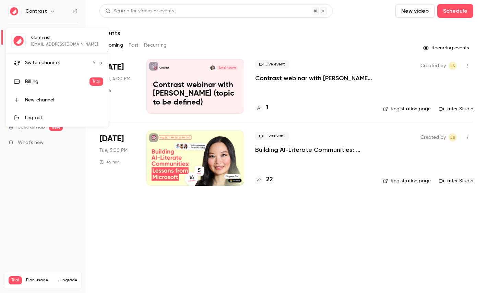
click at [44, 65] on span "Switch channel" at bounding box center [42, 62] width 35 height 7
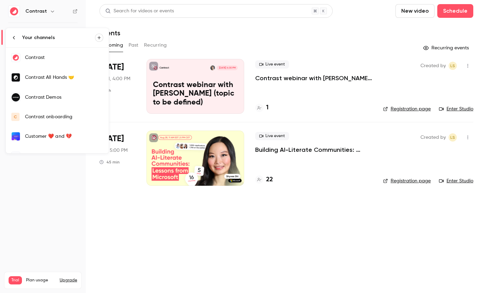
click at [43, 96] on div "Contrast Demos" at bounding box center [64, 97] width 78 height 7
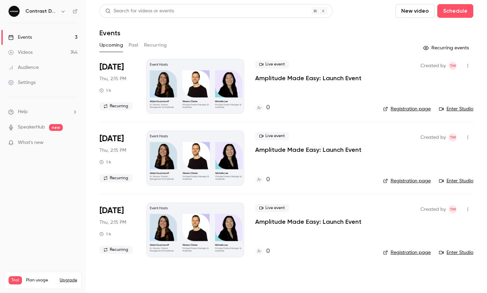
click at [38, 49] on link "Videos 744" at bounding box center [43, 52] width 86 height 15
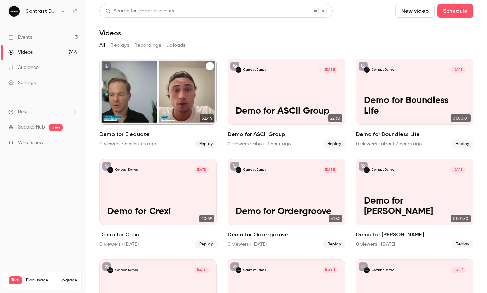
click at [209, 63] on button "Demo for Elequate" at bounding box center [210, 66] width 8 height 8
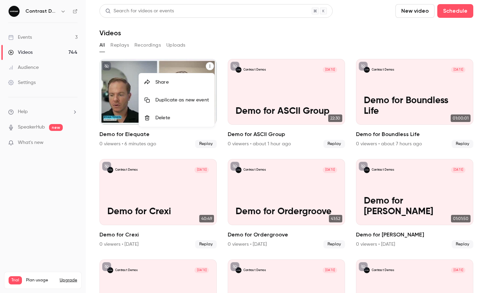
click at [184, 79] on li "Share" at bounding box center [176, 82] width 75 height 18
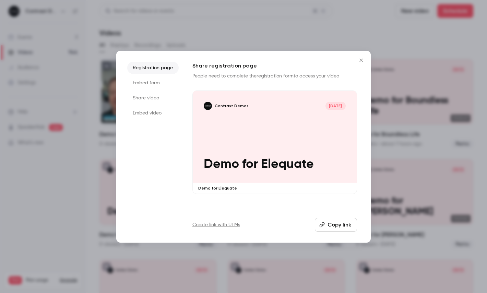
click at [142, 95] on li "Share video" at bounding box center [152, 98] width 51 height 12
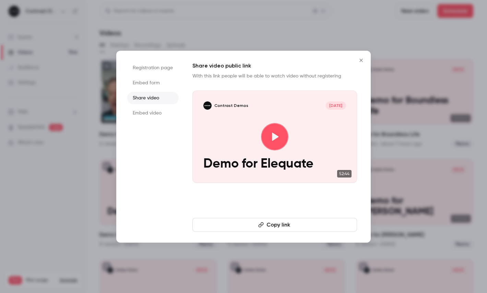
click at [235, 226] on button "Copy link" at bounding box center [274, 225] width 165 height 14
